Goal: Information Seeking & Learning: Learn about a topic

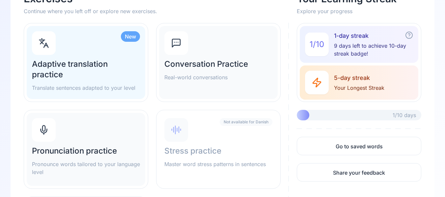
scroll to position [57, 0]
click at [197, 67] on h2 "Conversation Practice" at bounding box center [218, 64] width 108 height 11
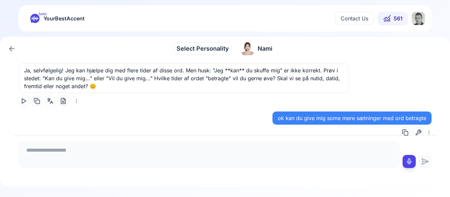
scroll to position [2984, 0]
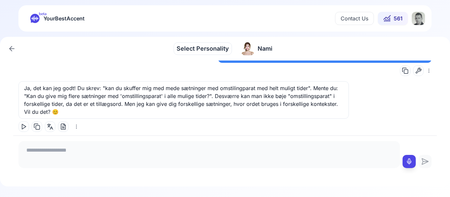
click at [12, 47] on icon at bounding box center [12, 49] width 8 height 8
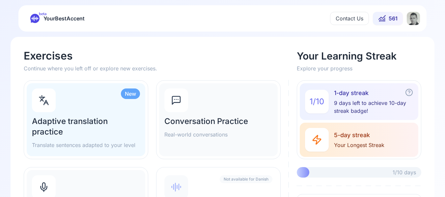
click at [58, 131] on h2 "Adaptive translation practice" at bounding box center [86, 126] width 108 height 21
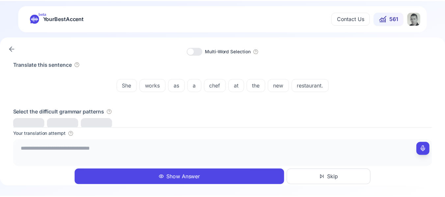
scroll to position [1, 0]
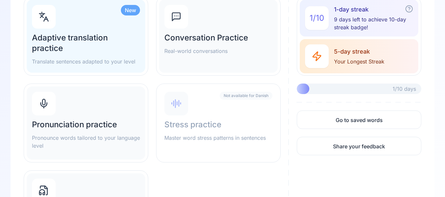
scroll to position [88, 0]
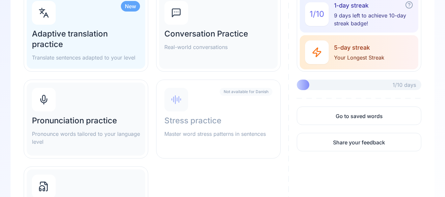
click at [102, 112] on div "Pronunciation practice Pronounce words tailored to your language level" at bounding box center [86, 119] width 119 height 73
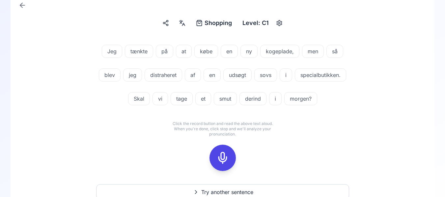
scroll to position [49, 0]
click at [226, 154] on icon at bounding box center [222, 157] width 13 height 13
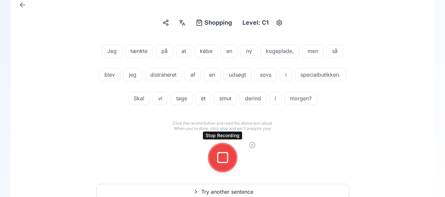
click at [221, 158] on icon at bounding box center [222, 157] width 13 height 13
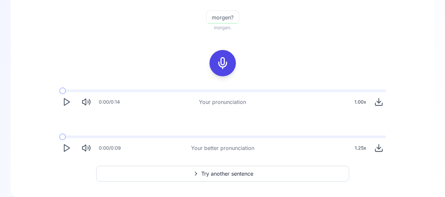
scroll to position [251, 0]
click at [61, 149] on button "Play" at bounding box center [66, 148] width 14 height 14
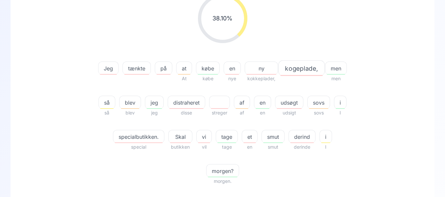
scroll to position [95, 0]
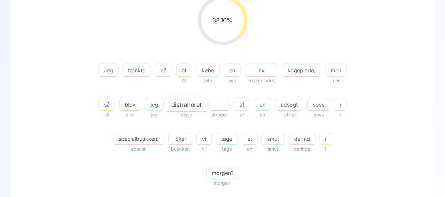
click at [298, 68] on span "kogeplade," at bounding box center [301, 71] width 39 height 8
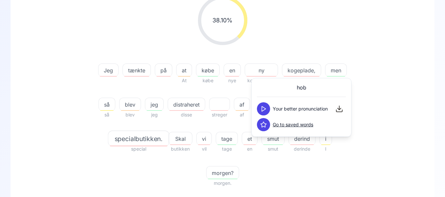
click at [366, 39] on div "38.10 % 38.10 %" at bounding box center [223, 20] width 380 height 60
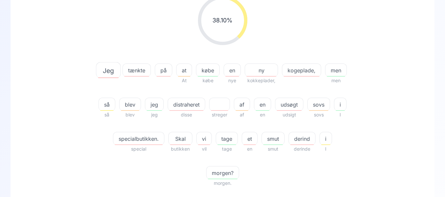
click at [188, 104] on span "distraheret" at bounding box center [186, 105] width 37 height 8
click at [21, 95] on div "Shopping Shopping Level: C1 38.10 % 38.10 % Jeg tænkte på at At købe købe en ny…" at bounding box center [223, 150] width 424 height 407
click at [197, 103] on span "distraheret" at bounding box center [186, 105] width 37 height 8
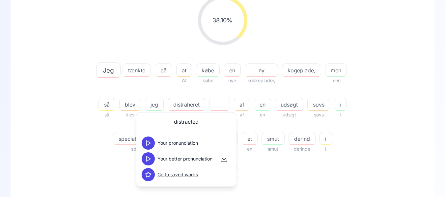
click at [153, 177] on button at bounding box center [148, 174] width 13 height 13
click at [54, 134] on div "38.10 % 38.10 % Jeg tænkte på at At købe købe en nye ny kokkeplader, kogeplade,…" at bounding box center [223, 91] width 380 height 202
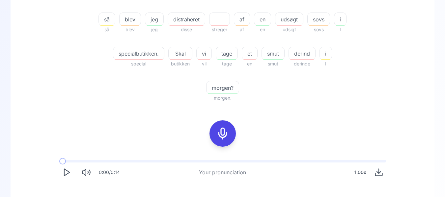
scroll to position [262, 0]
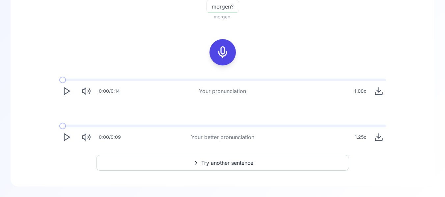
click at [225, 51] on icon at bounding box center [222, 52] width 13 height 13
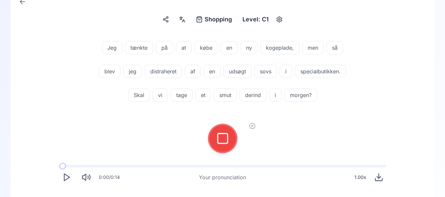
scroll to position [49, 0]
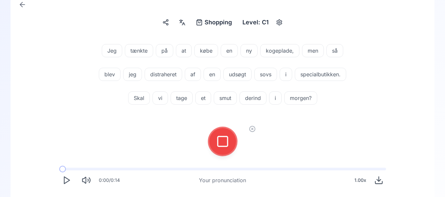
click at [220, 136] on icon at bounding box center [222, 141] width 13 height 13
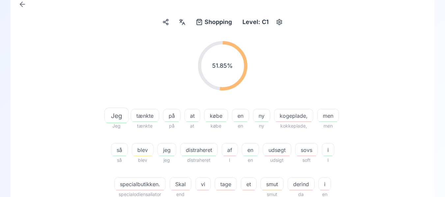
scroll to position [142, 0]
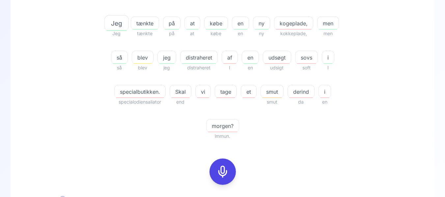
click at [288, 25] on span "kogeplade," at bounding box center [293, 23] width 39 height 8
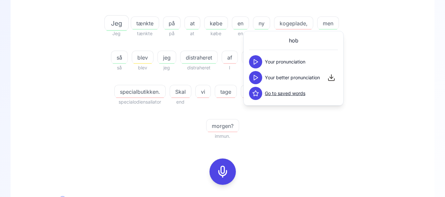
click at [258, 64] on icon at bounding box center [255, 62] width 7 height 7
click at [255, 77] on icon at bounding box center [255, 77] width 7 height 7
click at [369, 72] on div "51.85 % 51.85 % Jeg Jeg tænkte tænkte på på at at købe købe en en ny ny kogepla…" at bounding box center [223, 44] width 380 height 202
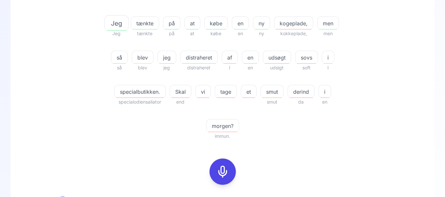
click at [196, 54] on span "distraheret" at bounding box center [199, 58] width 37 height 8
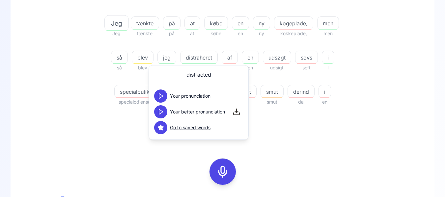
click at [160, 94] on icon at bounding box center [160, 96] width 7 height 7
click at [161, 109] on icon at bounding box center [160, 112] width 7 height 7
click at [98, 118] on div "Jeg Jeg tænkte tænkte på på at at [GEOGRAPHIC_DATA] en en ny ny kogeplade, kokk…" at bounding box center [222, 75] width 253 height 132
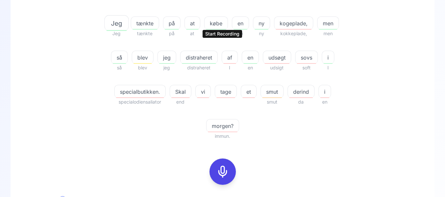
scroll to position [267, 0]
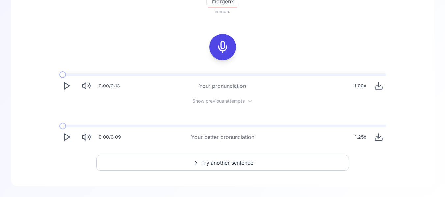
click at [217, 164] on span "Try another sentence" at bounding box center [227, 163] width 52 height 8
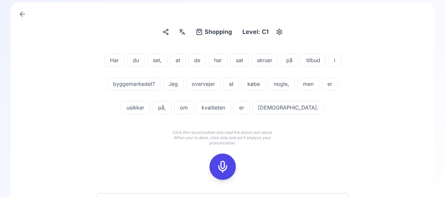
scroll to position [40, 0]
click at [338, 82] on div "Har du set, at de har sat skruer på tilbud i byggemarkedet? Jeg overvejer at kø…" at bounding box center [223, 79] width 250 height 69
click at [211, 171] on button at bounding box center [223, 167] width 26 height 26
click at [224, 166] on icon at bounding box center [222, 166] width 13 height 13
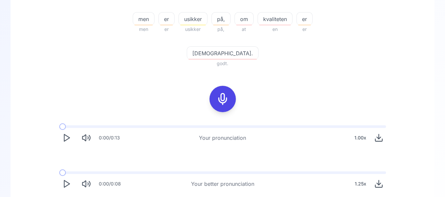
scroll to position [215, 0]
click at [72, 177] on button "Play" at bounding box center [66, 184] width 14 height 14
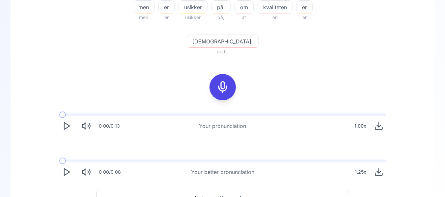
scroll to position [227, 0]
click at [223, 80] on icon at bounding box center [222, 86] width 13 height 13
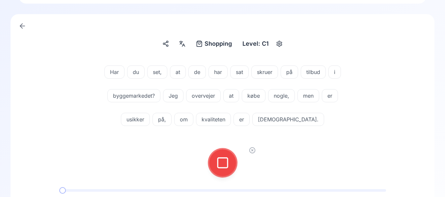
scroll to position [28, 0]
click at [226, 158] on icon at bounding box center [222, 163] width 13 height 13
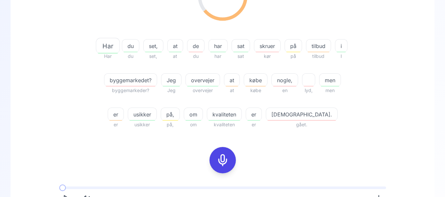
scroll to position [119, 0]
click at [157, 85] on div "byggemarkedet?" at bounding box center [130, 80] width 53 height 13
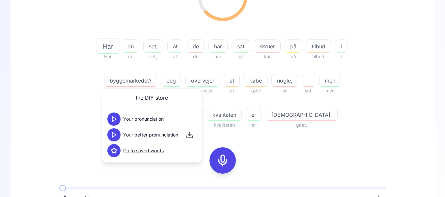
click at [113, 116] on icon at bounding box center [114, 119] width 7 height 7
click at [113, 131] on button at bounding box center [113, 134] width 13 height 13
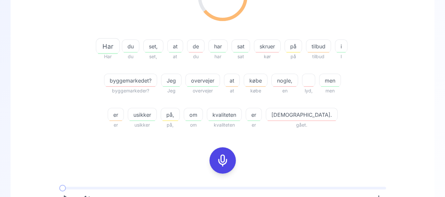
click at [63, 135] on div "64.10 % 64.10 % Har Har du du set, set, at at de du har har sat sat skruer kør …" at bounding box center [222, 114] width 392 height 297
drag, startPoint x: 273, startPoint y: 55, endPoint x: 273, endPoint y: 51, distance: 4.3
click at [273, 51] on div "skruer kør" at bounding box center [267, 46] width 27 height 29
click at [273, 51] on div "skruer" at bounding box center [267, 46] width 27 height 13
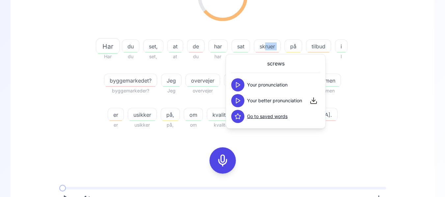
click at [237, 82] on icon at bounding box center [238, 85] width 7 height 7
click at [82, 98] on div "64.10 % 64.10 % Har Har du du set, set, at at de du har har sat sat skruer kør …" at bounding box center [223, 50] width 380 height 168
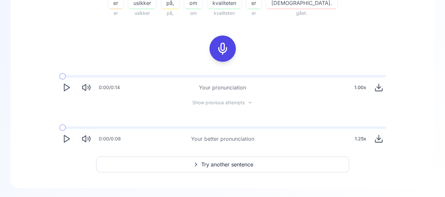
scroll to position [232, 0]
click at [206, 167] on span "Try another sentence" at bounding box center [227, 164] width 52 height 8
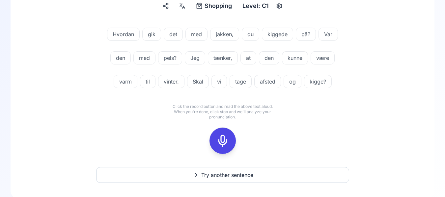
scroll to position [66, 0]
click at [225, 139] on icon at bounding box center [222, 140] width 13 height 13
click at [223, 143] on icon at bounding box center [222, 140] width 13 height 13
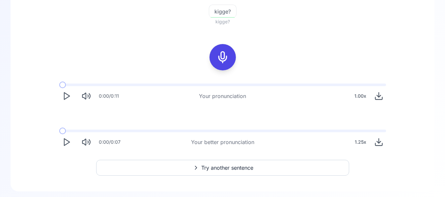
scroll to position [259, 0]
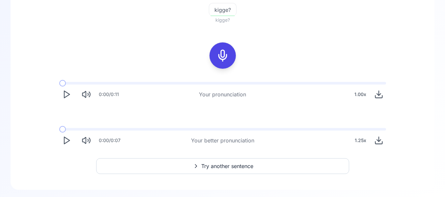
click at [70, 135] on button "Play" at bounding box center [66, 140] width 14 height 14
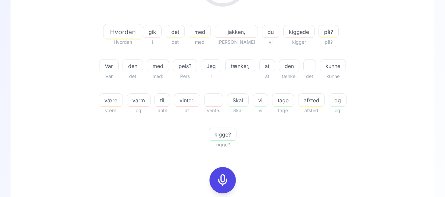
scroll to position [133, 0]
click at [179, 66] on span "pels?" at bounding box center [184, 67] width 23 height 8
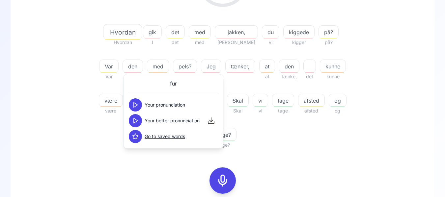
click at [70, 89] on div "35.63 % 35.63 % [PERSON_NAME] gik I det det med med jakken, [PERSON_NAME] du vi…" at bounding box center [223, 53] width 380 height 202
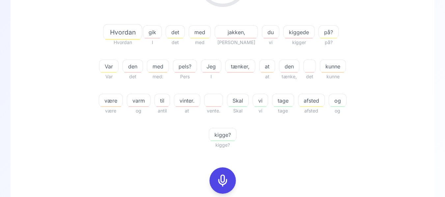
click at [227, 179] on icon at bounding box center [222, 180] width 13 height 13
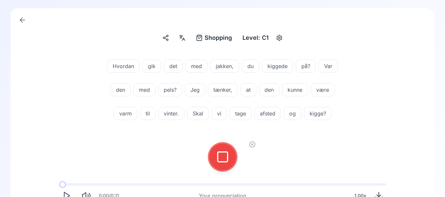
scroll to position [32, 0]
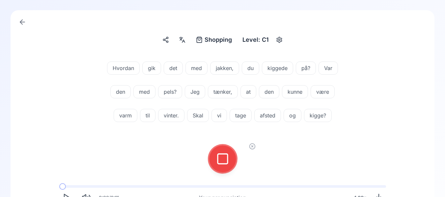
click at [217, 155] on icon at bounding box center [222, 159] width 13 height 13
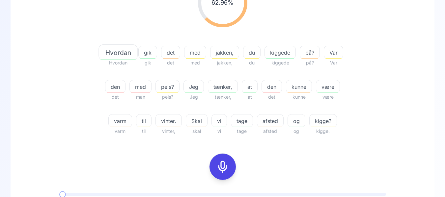
scroll to position [233, 0]
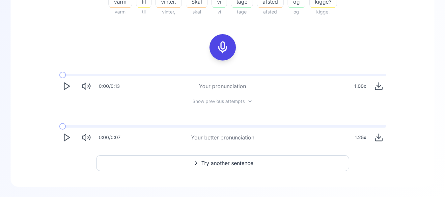
click at [67, 135] on icon "Play" at bounding box center [66, 137] width 9 height 9
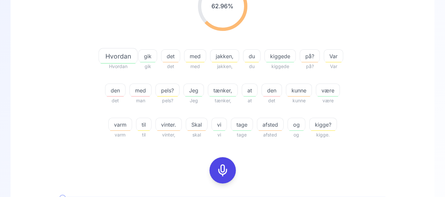
scroll to position [109, 0]
click at [226, 56] on span "jakken," at bounding box center [225, 57] width 28 height 8
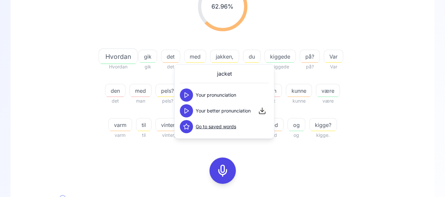
click at [82, 57] on div "62.96 % 62.96 % Hvordan Hvordan gik gik det det med med jakken, jakken, du du k…" at bounding box center [223, 61] width 380 height 168
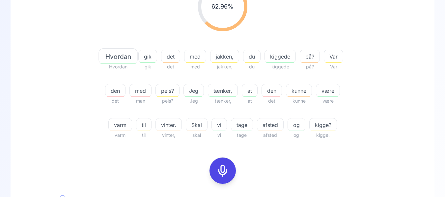
scroll to position [0, 0]
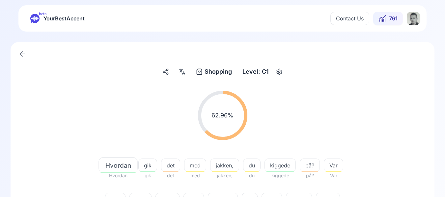
click at [24, 48] on link at bounding box center [22, 53] width 13 height 13
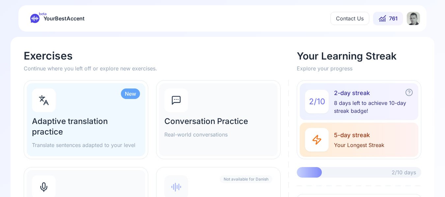
scroll to position [0, 0]
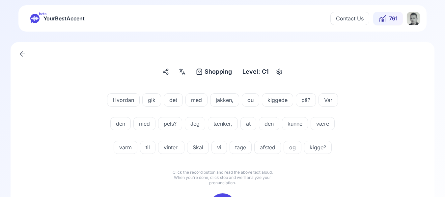
click at [45, 16] on span "beta" at bounding box center [43, 13] width 8 height 5
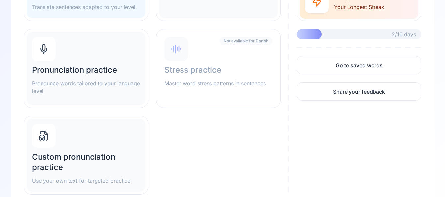
scroll to position [170, 0]
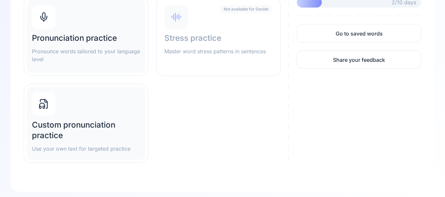
click at [96, 120] on h2 "Custom pronunciation practice" at bounding box center [86, 130] width 108 height 21
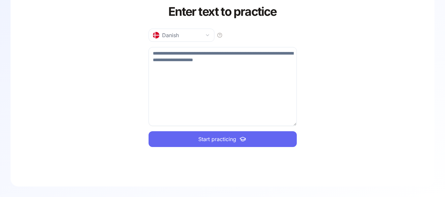
scroll to position [66, 0]
click at [207, 99] on textarea at bounding box center [223, 86] width 148 height 79
paste textarea "**********"
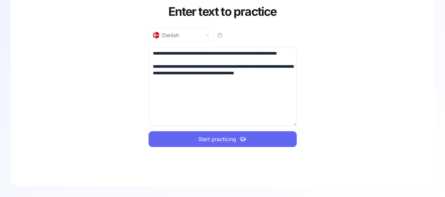
type textarea "**********"
click at [220, 140] on span "Start practicing" at bounding box center [217, 139] width 38 height 8
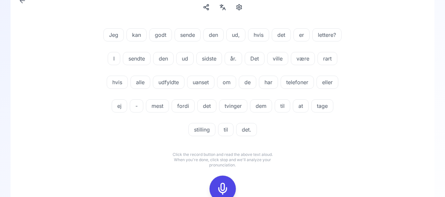
scroll to position [53, 0]
click at [232, 179] on div at bounding box center [222, 189] width 53 height 42
click at [223, 187] on icon at bounding box center [222, 189] width 13 height 13
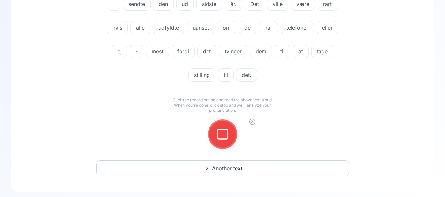
scroll to position [108, 0]
click at [232, 132] on button at bounding box center [223, 134] width 26 height 26
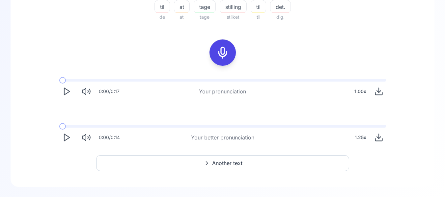
scroll to position [284, 0]
click at [67, 135] on icon "Play" at bounding box center [66, 137] width 9 height 9
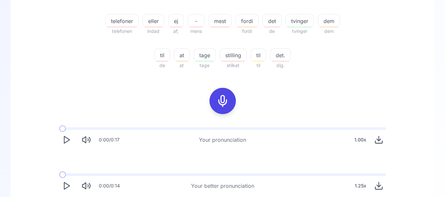
scroll to position [236, 0]
click at [68, 191] on button "Play" at bounding box center [66, 185] width 14 height 14
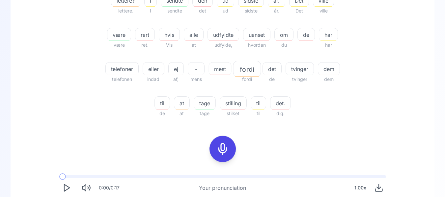
scroll to position [189, 0]
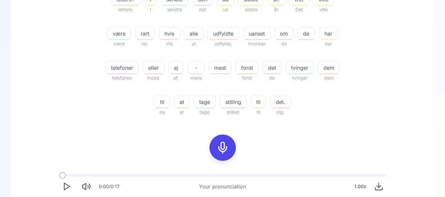
click at [219, 148] on icon at bounding box center [222, 147] width 13 height 13
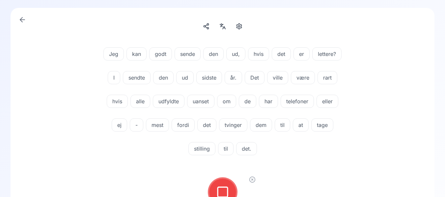
scroll to position [35, 0]
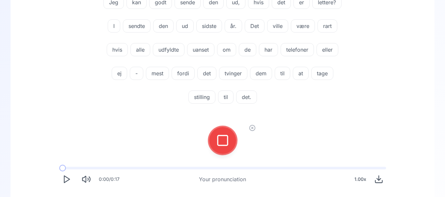
click at [219, 148] on div at bounding box center [223, 140] width 16 height 26
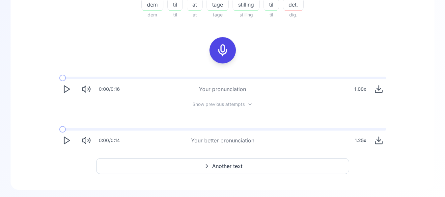
scroll to position [287, 0]
click at [67, 137] on icon "Play" at bounding box center [66, 140] width 9 height 9
click at [67, 137] on icon "Pause" at bounding box center [66, 140] width 9 height 9
click at [69, 88] on icon "Play" at bounding box center [66, 88] width 9 height 9
click at [69, 88] on icon "Pause" at bounding box center [66, 88] width 9 height 9
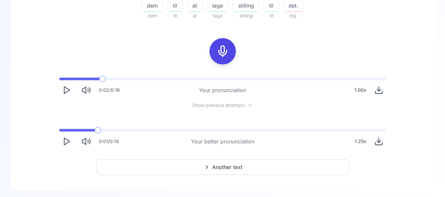
scroll to position [286, 0]
click at [68, 85] on button "Play" at bounding box center [66, 90] width 14 height 14
click at [217, 63] on div at bounding box center [223, 51] width 16 height 26
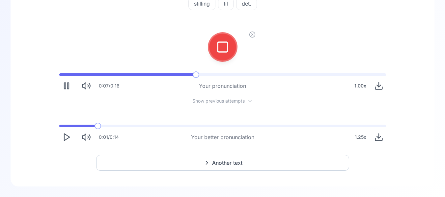
click at [219, 53] on icon at bounding box center [222, 47] width 13 height 13
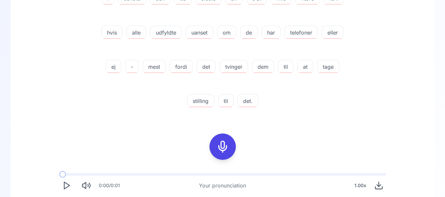
scroll to position [190, 0]
drag, startPoint x: 227, startPoint y: 139, endPoint x: 342, endPoint y: 96, distance: 122.0
click at [342, 96] on div "0.00 % 0.00 % Jeg kan godt sende den ud, hvis det er lettere? I sendte den ud s…" at bounding box center [222, 67] width 392 height 366
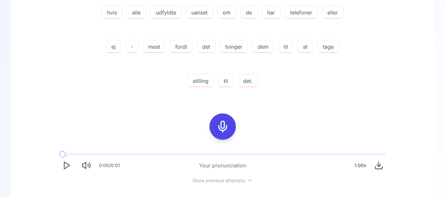
scroll to position [201, 0]
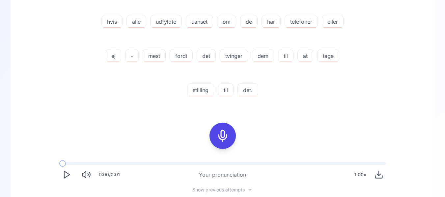
click at [218, 128] on div at bounding box center [223, 136] width 16 height 26
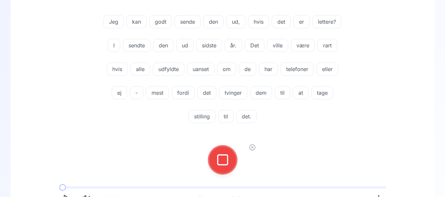
scroll to position [68, 0]
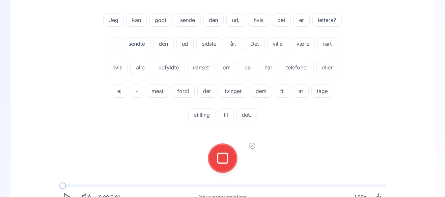
click at [234, 153] on div at bounding box center [222, 158] width 53 height 42
click at [230, 151] on button at bounding box center [223, 158] width 26 height 26
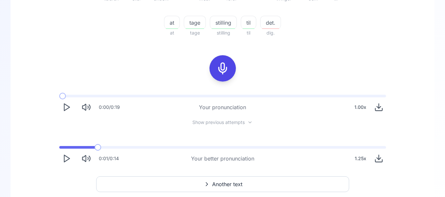
scroll to position [270, 0]
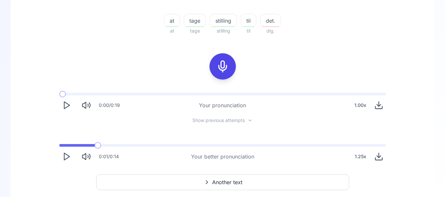
click at [62, 147] on div "0:01 / 0:14 Your better pronunciation 1.25 x" at bounding box center [222, 154] width 337 height 30
click at [58, 142] on div "0:01 / 0:14 Your better pronunciation 1.25 x" at bounding box center [222, 154] width 337 height 30
click at [59, 146] on span at bounding box center [59, 145] width 0 height 3
click at [67, 160] on icon "Play" at bounding box center [66, 156] width 9 height 9
click at [67, 160] on icon "Pause" at bounding box center [66, 156] width 9 height 9
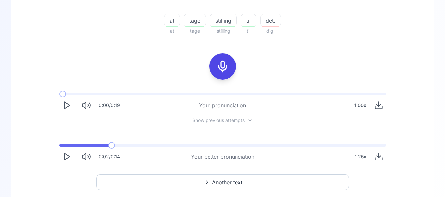
click at [67, 107] on icon "Play" at bounding box center [66, 105] width 9 height 9
click at [67, 107] on icon "Pause" at bounding box center [66, 105] width 9 height 9
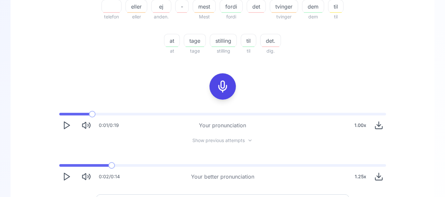
scroll to position [253, 0]
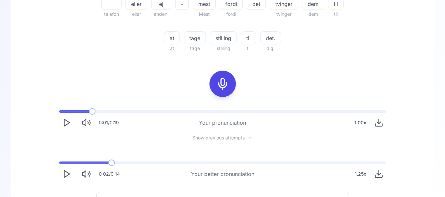
click at [212, 77] on button at bounding box center [223, 84] width 26 height 26
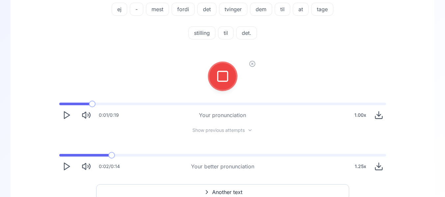
scroll to position [151, 0]
click at [219, 69] on div at bounding box center [223, 76] width 16 height 26
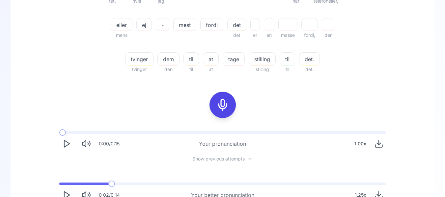
scroll to position [290, 0]
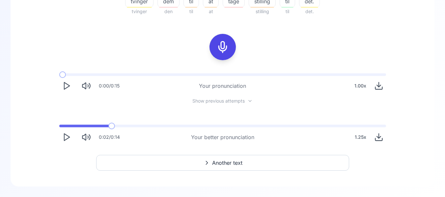
click at [65, 134] on polygon "Play" at bounding box center [66, 137] width 5 height 7
click at [65, 134] on rect "Pause" at bounding box center [65, 137] width 2 height 6
click at [67, 92] on button "Play" at bounding box center [66, 86] width 14 height 14
click at [66, 88] on icon "Pause" at bounding box center [66, 85] width 9 height 9
click at [63, 125] on span at bounding box center [60, 126] width 3 height 3
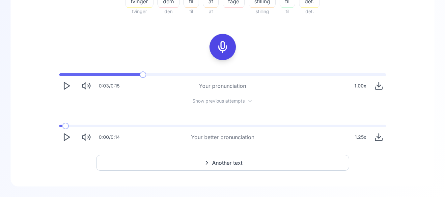
click at [65, 133] on icon "Play" at bounding box center [66, 137] width 9 height 9
click at [65, 133] on icon "Pause" at bounding box center [66, 137] width 9 height 9
click at [62, 87] on icon "Play" at bounding box center [66, 85] width 9 height 9
click at [62, 87] on icon "Pause" at bounding box center [66, 85] width 9 height 9
click at [68, 138] on icon "Play" at bounding box center [66, 137] width 9 height 9
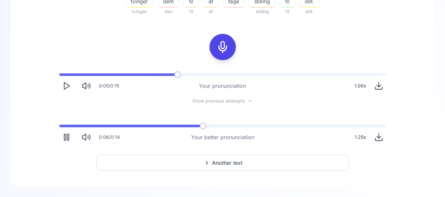
click at [68, 138] on rect "Pause" at bounding box center [68, 137] width 2 height 6
click at [67, 83] on icon "Play" at bounding box center [66, 85] width 9 height 9
click at [67, 83] on icon "Pause" at bounding box center [66, 85] width 9 height 9
click at [63, 133] on icon "Play" at bounding box center [66, 137] width 9 height 9
click at [63, 133] on icon "Pause" at bounding box center [66, 137] width 9 height 9
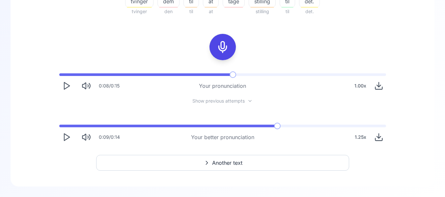
click at [66, 141] on icon "Play" at bounding box center [66, 137] width 9 height 9
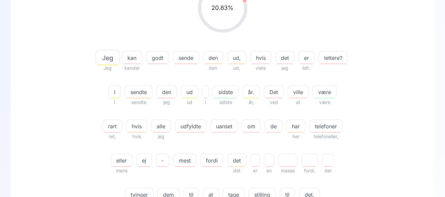
scroll to position [95, 0]
